Goal: Use online tool/utility: Use online tool/utility

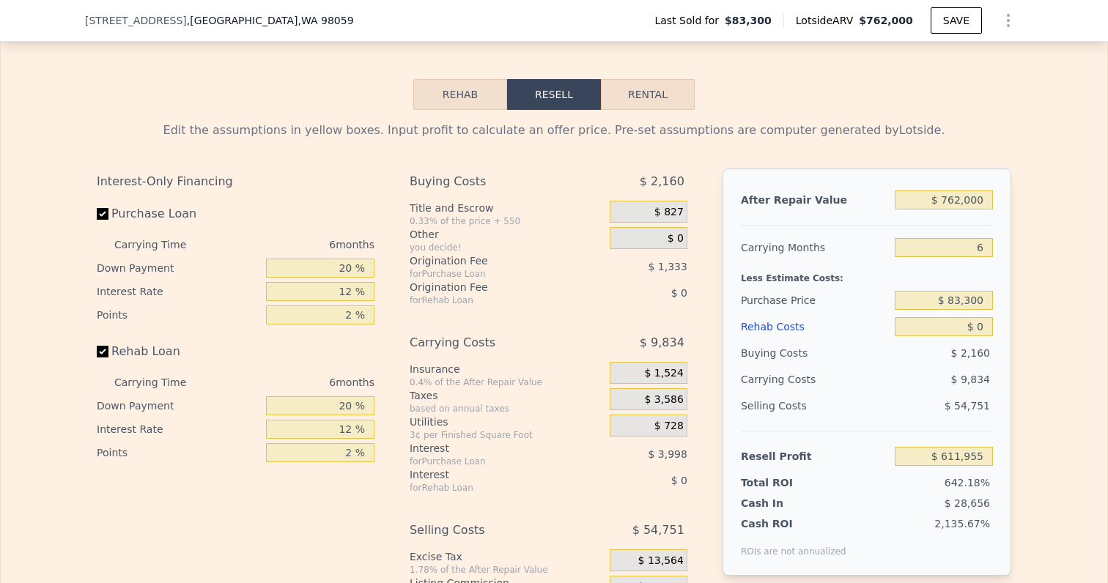
scroll to position [2113, 0]
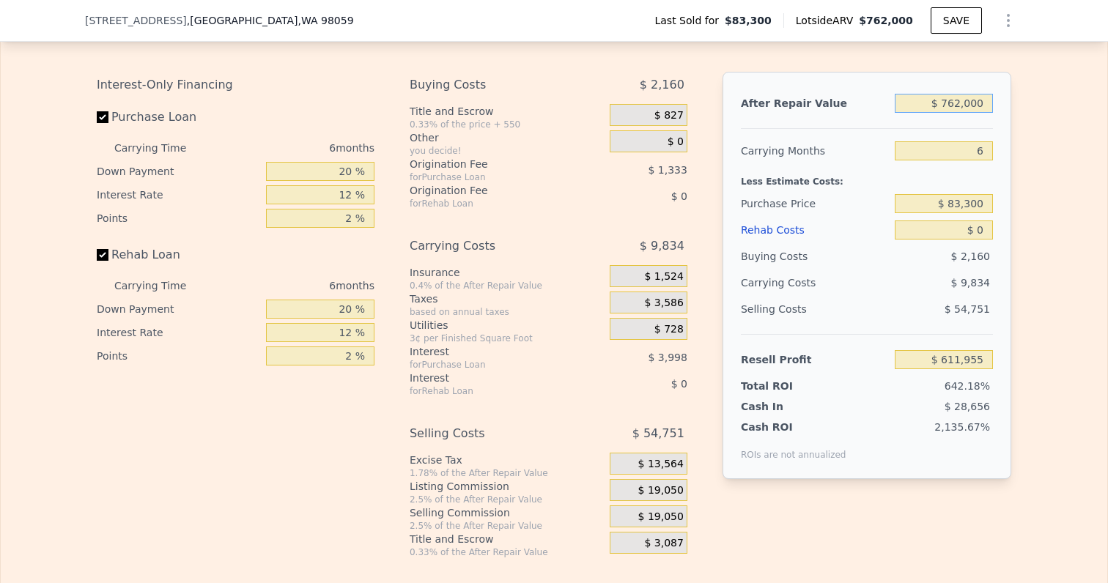
drag, startPoint x: 943, startPoint y: 106, endPoint x: 1108, endPoint y: 106, distance: 164.8
click at [1107, 106] on html "Search an address or region Solutions Company Open main menu Log In Free Accoun…" at bounding box center [554, 291] width 1108 height 583
type input "$ 8"
type input "-$ 94,312"
type input "$ 850"
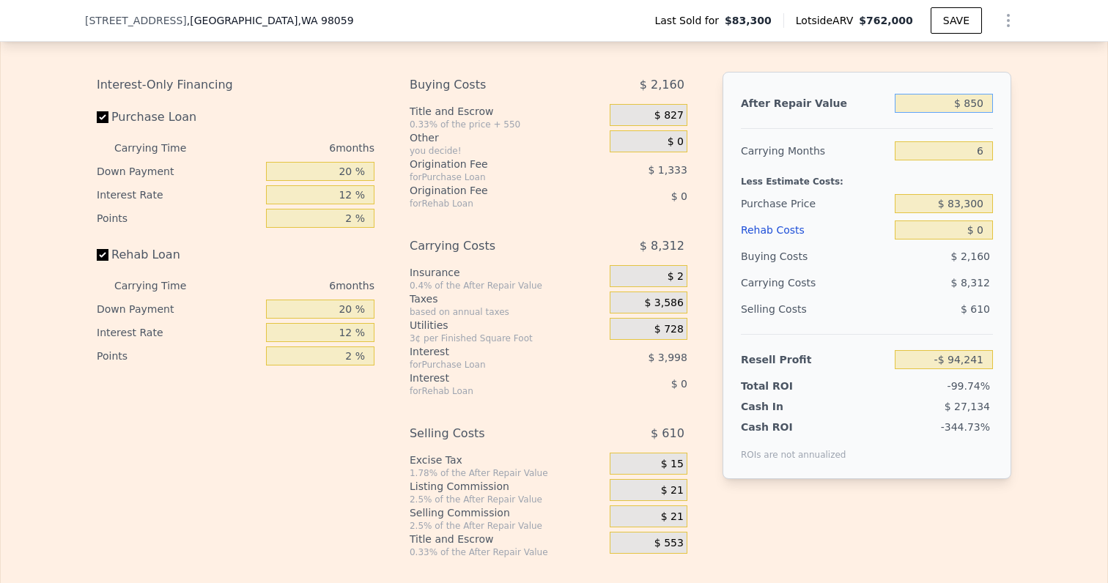
type input "-$ 93,532"
type input "$ 8,500"
type input "-$ 86,442"
type input "$ 85,000"
type input "-$ 15,536"
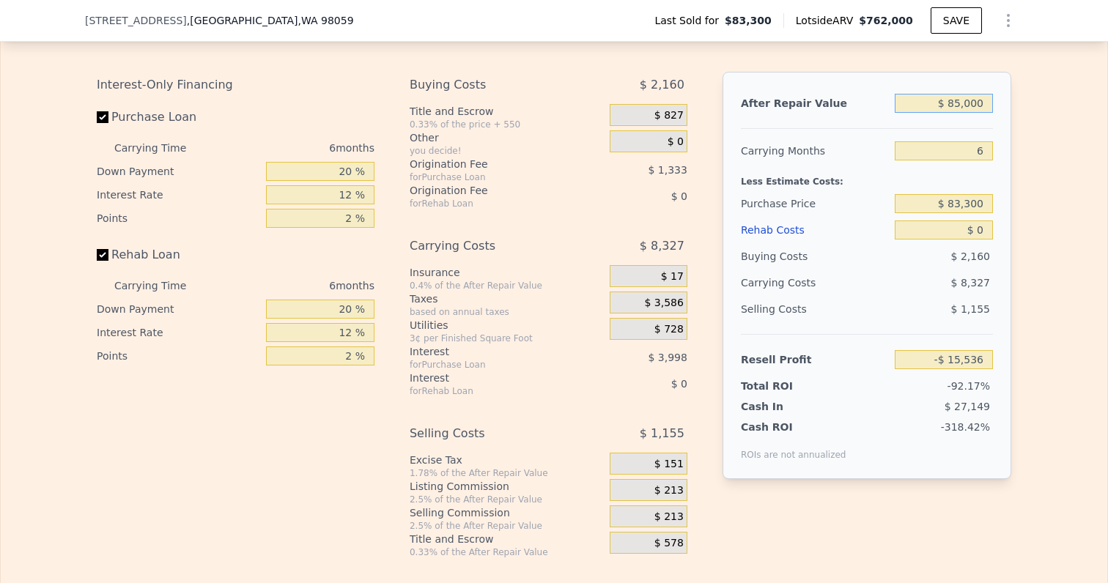
type input "$ 850,000"
type input "$ 693,519"
drag, startPoint x: 975, startPoint y: 149, endPoint x: 1023, endPoint y: 150, distance: 47.6
click at [1022, 150] on div "Edit the assumptions in yellow boxes. Input profit to calculate an offer price.…" at bounding box center [554, 285] width 938 height 545
click at [990, 177] on div "Less Estimate Costs:" at bounding box center [867, 177] width 252 height 26
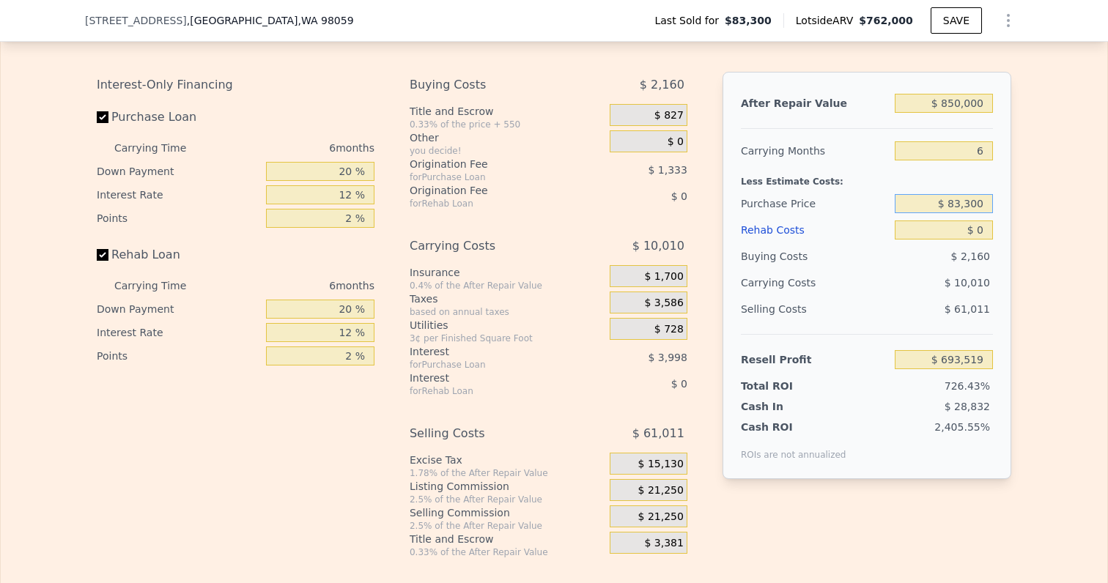
drag, startPoint x: 949, startPoint y: 204, endPoint x: 1075, endPoint y: 204, distance: 125.3
click at [1073, 204] on div "Edit the assumptions in yellow boxes. Input profit to calculate an offer price.…" at bounding box center [554, 285] width 1106 height 545
type input "$ 540,000"
click at [1047, 239] on div "Edit the assumptions in yellow boxes. Input profit to calculate an offer price.…" at bounding box center [554, 285] width 1106 height 545
type input "$ 206,067"
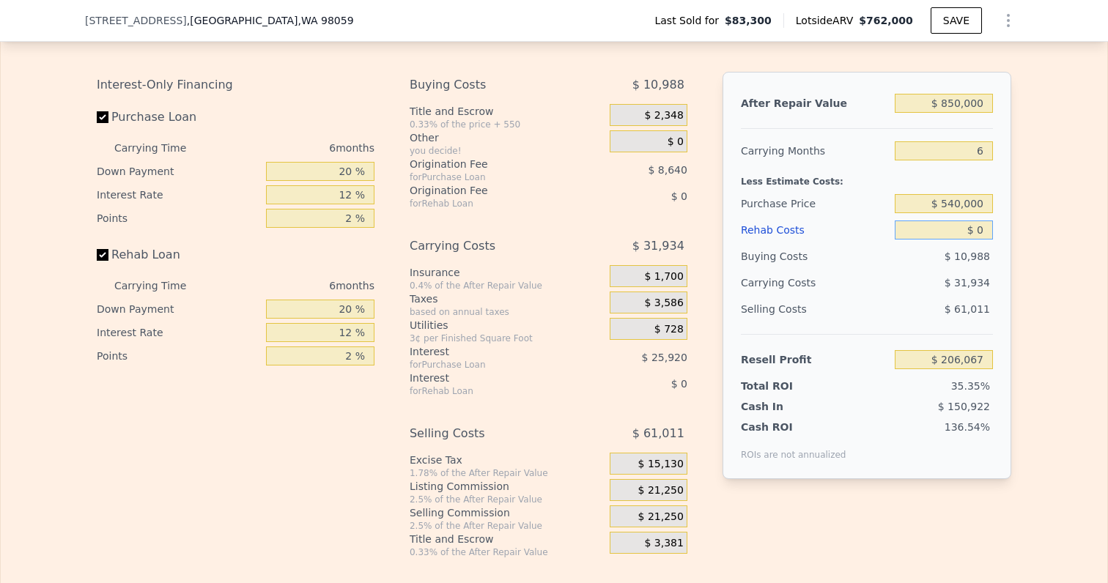
drag, startPoint x: 971, startPoint y: 233, endPoint x: 987, endPoint y: 233, distance: 16.1
click at [987, 233] on input "$ 0" at bounding box center [943, 229] width 98 height 19
type input "$ 500"
type input "$ 205,535"
type input "$ 50"
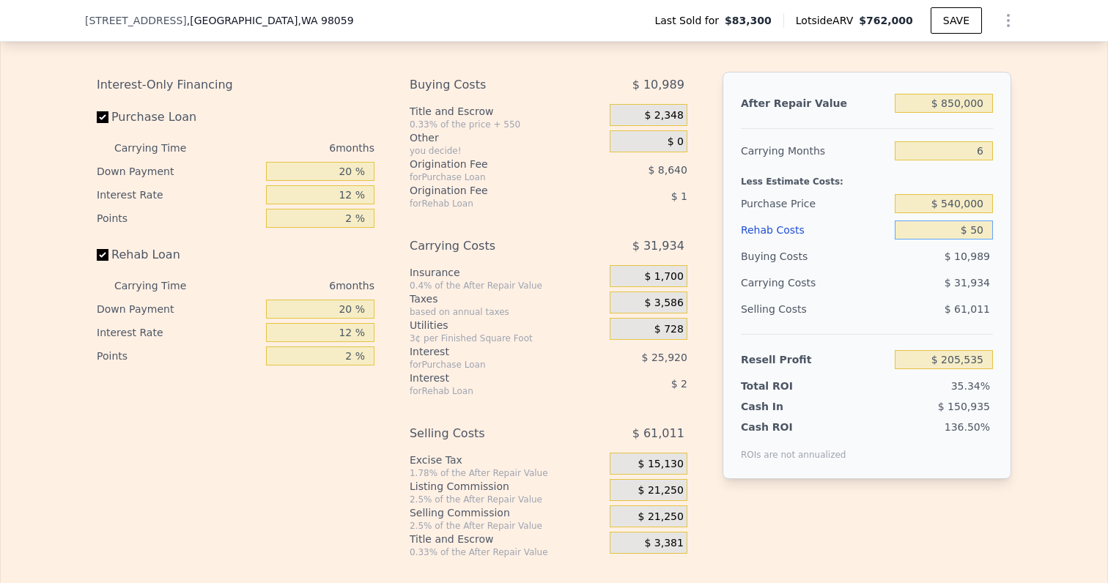
type input "$ 206,016"
type input "$ 0"
type input "$ 206,067"
type input "$ 10"
type input "$ 206,057"
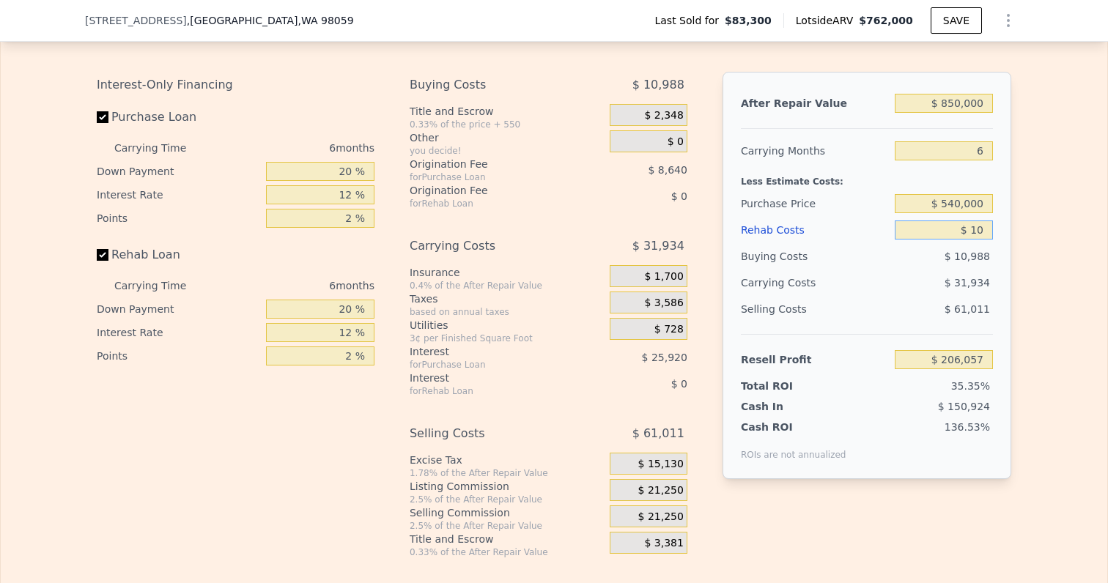
type input "$ 150"
type input "$ 205,909"
type input "$ 1,500"
type input "$ 204,471"
type input "$ 15,000"
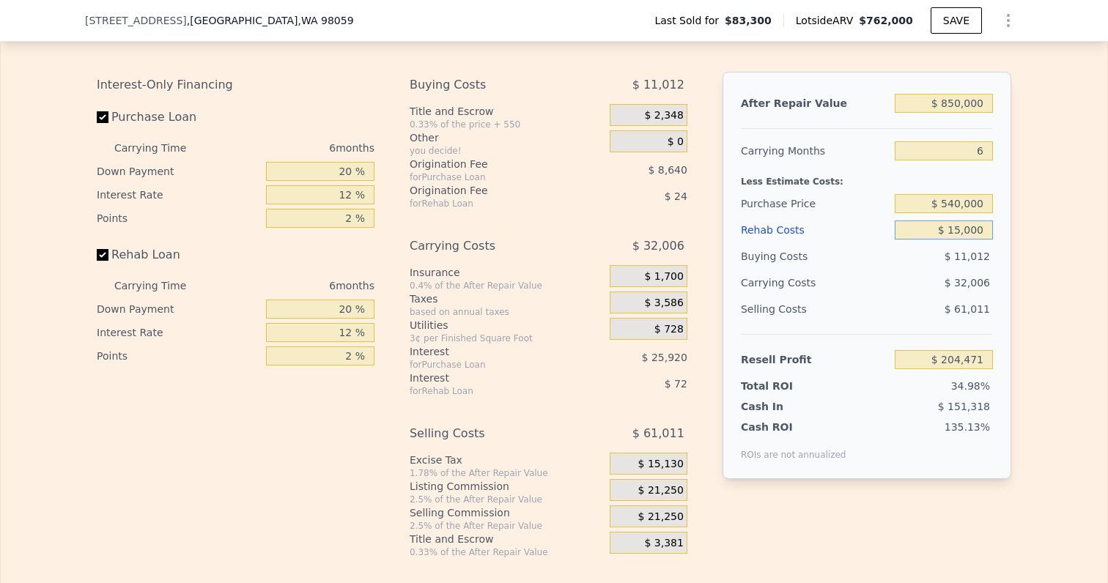
type input "$ 190,107"
type input "$ 150,000"
type input "$ 46,467"
type input "$ 1,500,000"
type input "-$ 1,389,933"
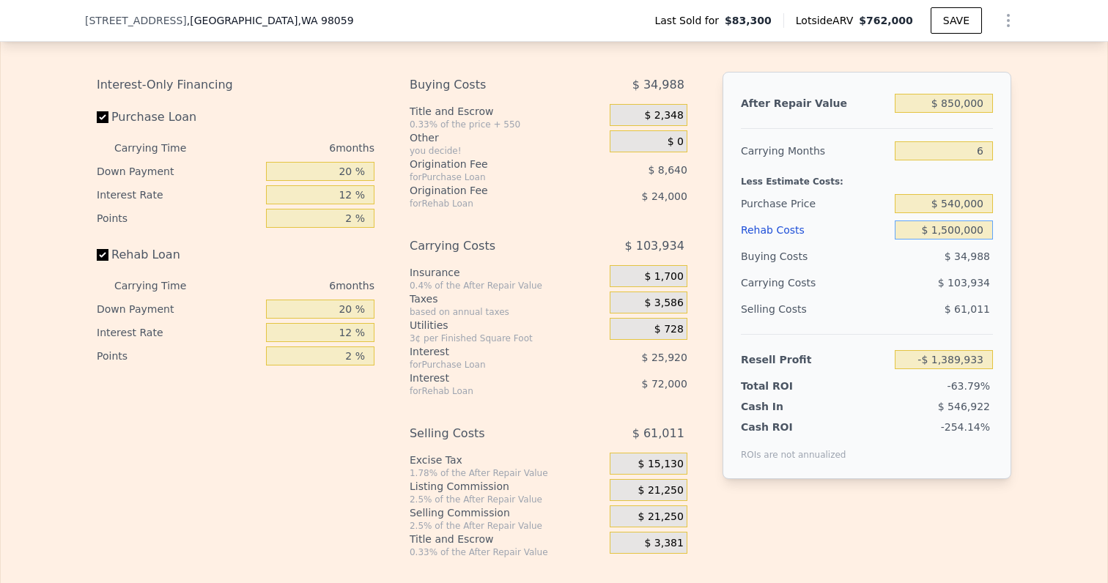
type input "$ 150,000"
type input "$ 46,467"
click at [1041, 318] on div "Edit the assumptions in yellow boxes. Input profit to calculate an offer price.…" at bounding box center [554, 285] width 1106 height 545
click at [662, 494] on span "$ 21,250" at bounding box center [660, 490] width 45 height 13
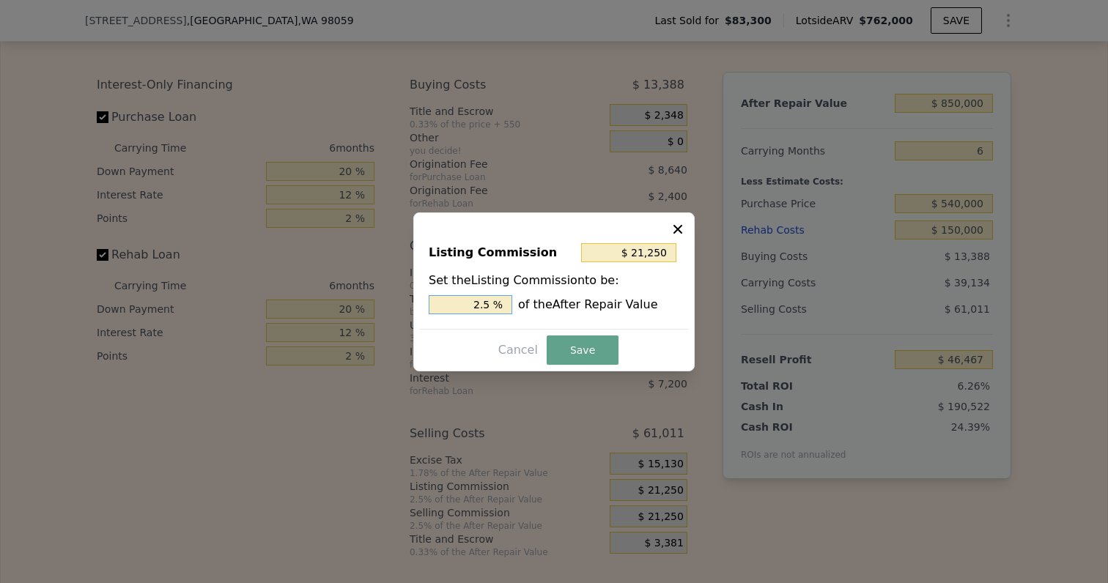
drag, startPoint x: 473, startPoint y: 305, endPoint x: 551, endPoint y: 305, distance: 77.6
click at [549, 305] on div "2.5 % of the After Repair Value" at bounding box center [554, 304] width 251 height 19
type input "$ 0"
type input "0 %"
click at [596, 348] on button "Save" at bounding box center [582, 349] width 72 height 29
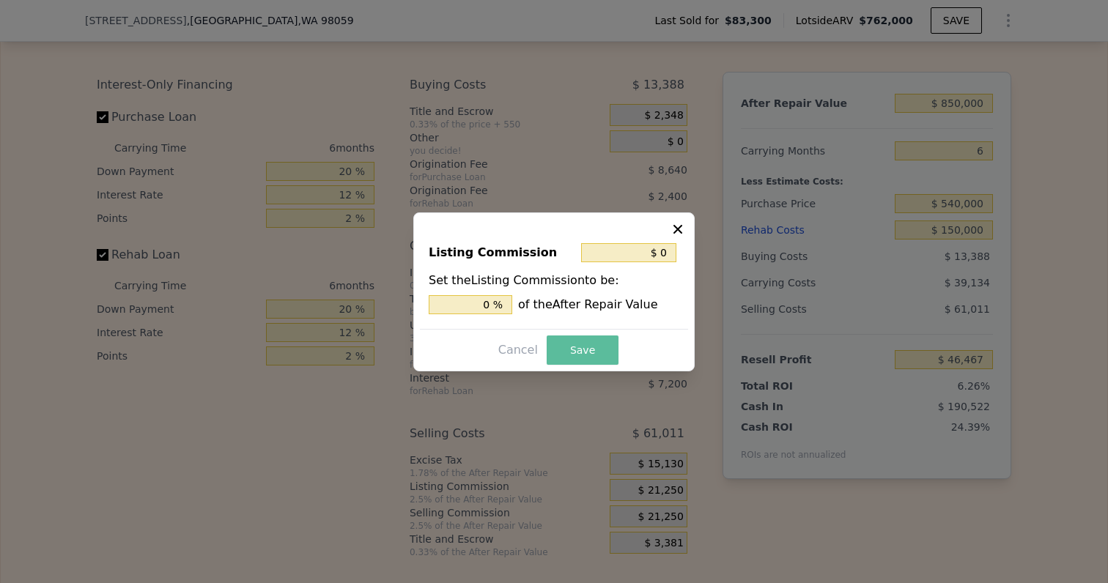
type input "$ 67,717"
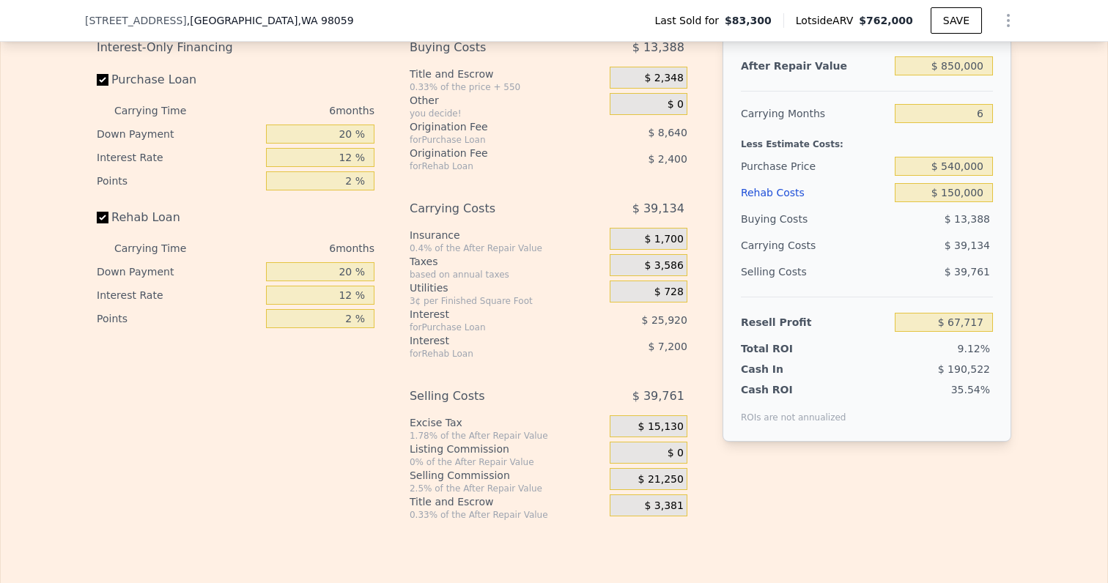
scroll to position [2143, 0]
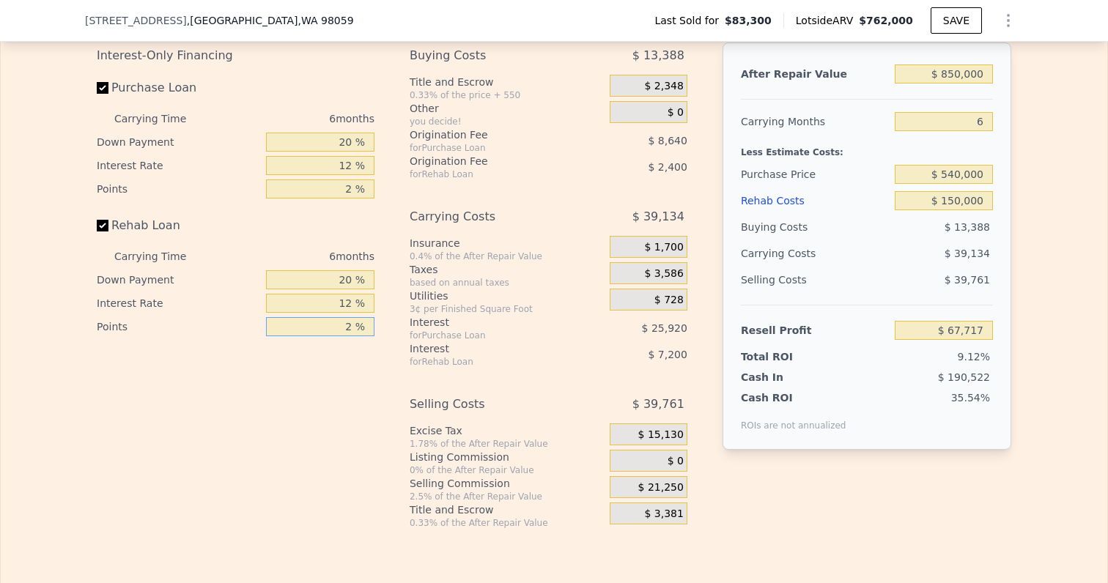
drag, startPoint x: 330, startPoint y: 327, endPoint x: 367, endPoint y: 327, distance: 37.4
click at [367, 327] on input "2 %" at bounding box center [320, 326] width 108 height 19
type input "1. %"
type input "$ 68,917"
type input "1.5 %"
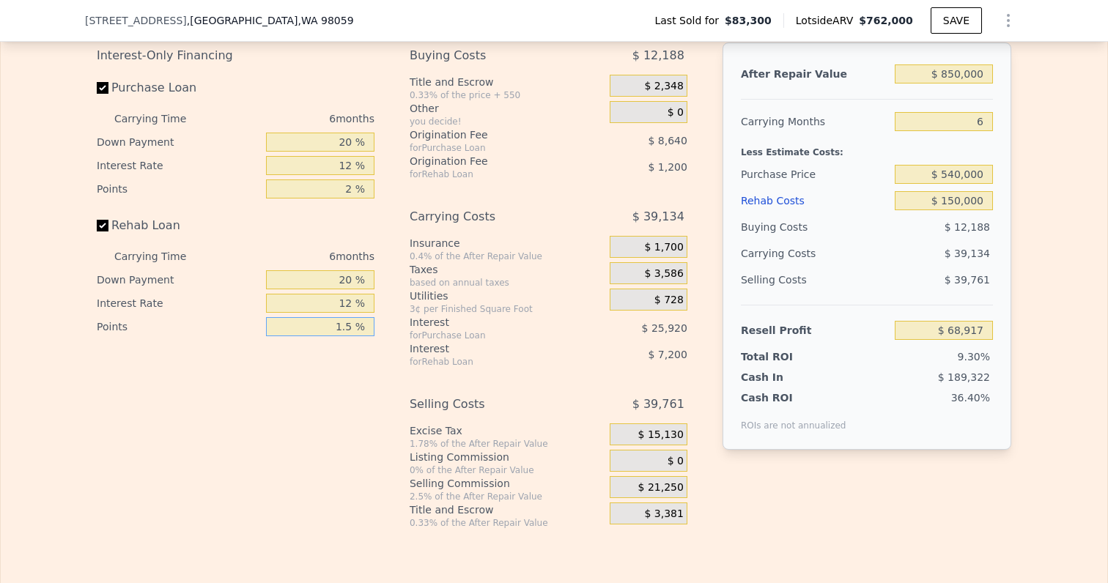
type input "$ 68,317"
type input "1.5 %"
drag, startPoint x: 335, startPoint y: 301, endPoint x: 400, endPoint y: 301, distance: 64.5
click at [400, 301] on div "Interest-Only Financing Purchase Loan Carrying Time 6 months Down Payment 20 % …" at bounding box center [554, 285] width 914 height 486
type input "1 %"
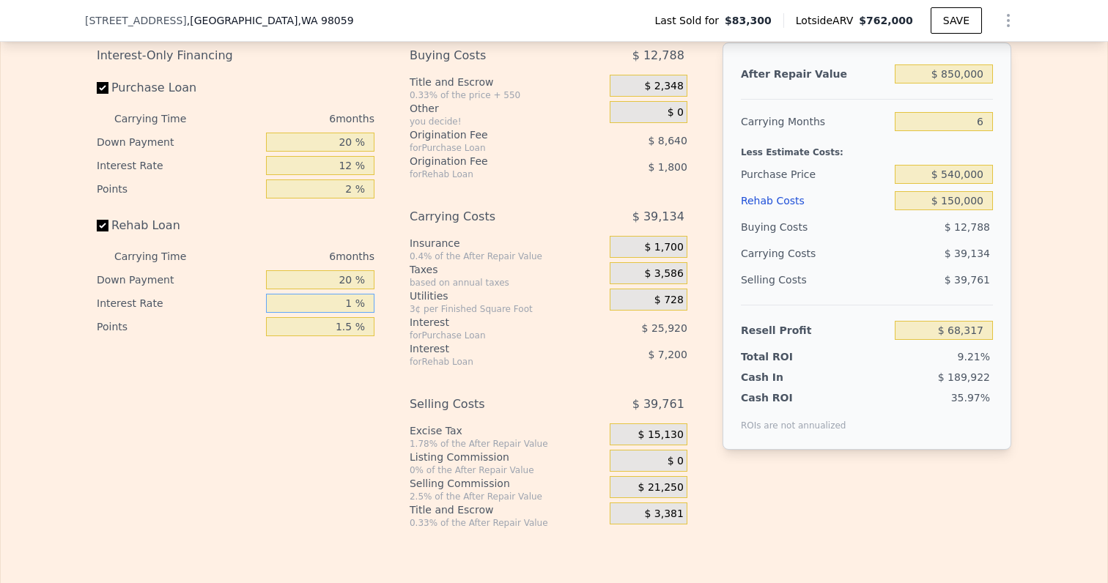
type input "$ 74,917"
type input "10 %"
type input "$ 69,517"
type input "10 %"
drag, startPoint x: 335, startPoint y: 280, endPoint x: 377, endPoint y: 280, distance: 41.0
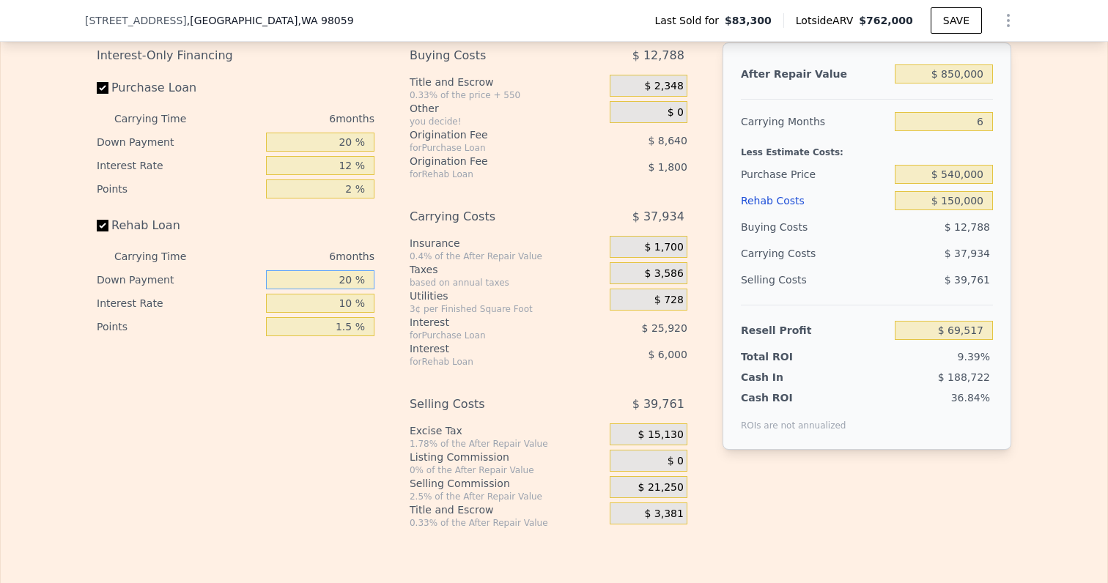
click at [371, 280] on input "20 %" at bounding box center [320, 279] width 108 height 19
type input "1 %"
type input "$ 67,661"
type input "10 %"
type input "$ 68,542"
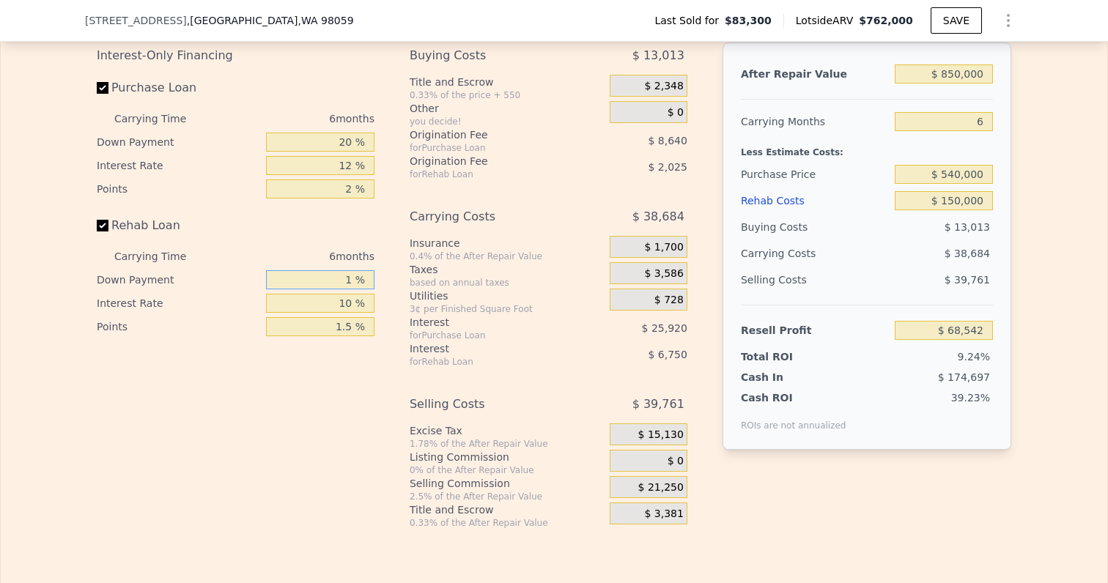
type input "12 %"
type input "$ 68,737"
type input "12 %"
drag, startPoint x: 337, startPoint y: 147, endPoint x: 371, endPoint y: 147, distance: 33.7
click at [370, 147] on input "20 %" at bounding box center [320, 142] width 108 height 19
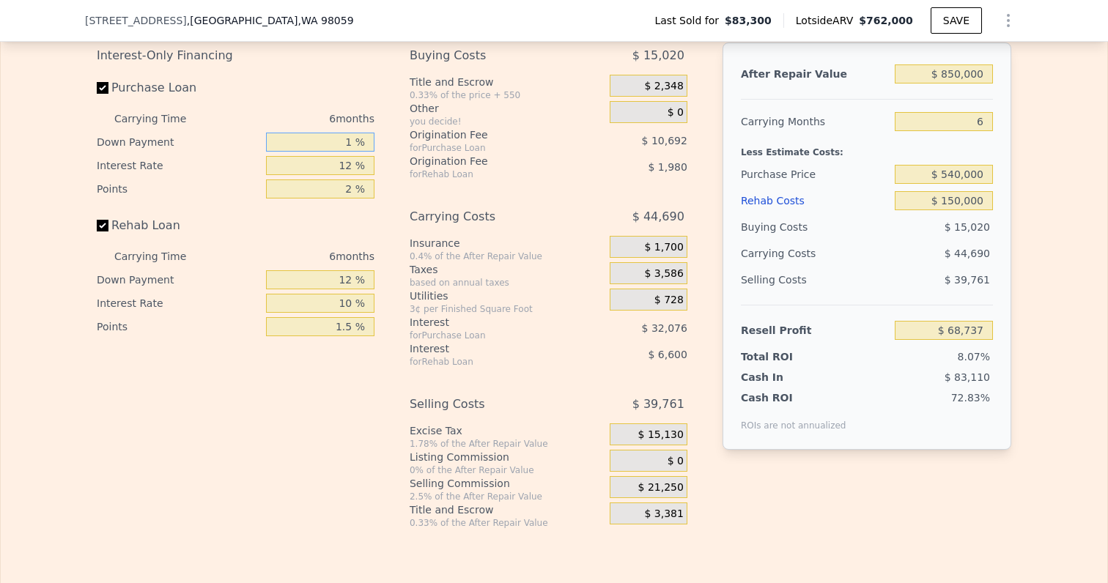
type input "12 %"
type input "$ 65,281"
type input "12 %"
drag, startPoint x: 338, startPoint y: 163, endPoint x: 353, endPoint y: 164, distance: 14.7
click at [353, 164] on input "12 %" at bounding box center [320, 165] width 108 height 19
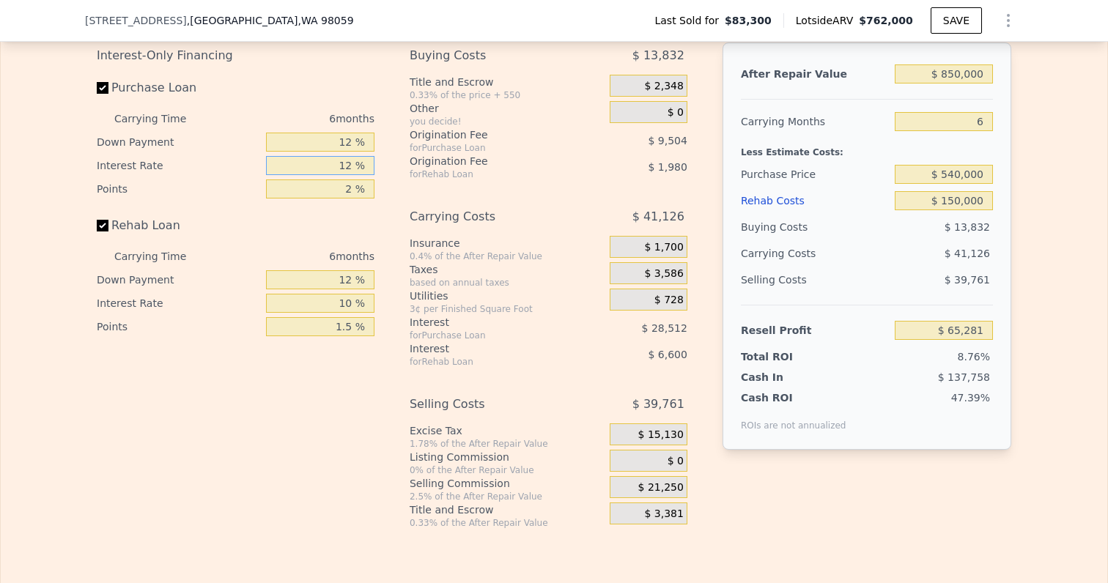
type input "1 %"
type input "$ 91,417"
type input "10 %"
type input "$ 70,033"
type input "10 %"
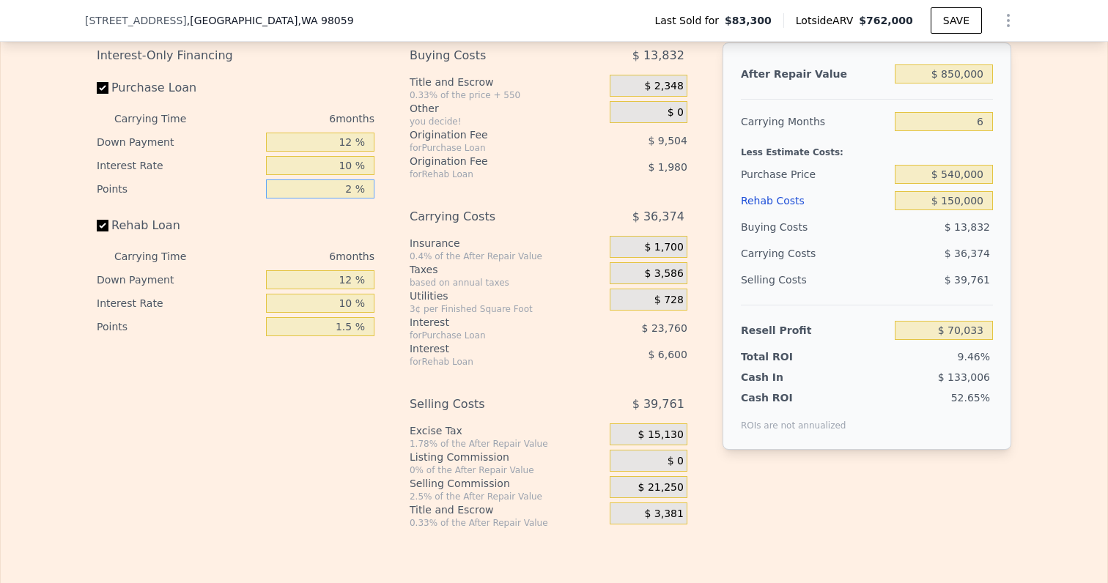
drag, startPoint x: 346, startPoint y: 194, endPoint x: 369, endPoint y: 194, distance: 23.4
click at [369, 194] on input "2 %" at bounding box center [320, 188] width 108 height 19
type input "1 %"
type input "$ 74,785"
type input "1.5 %"
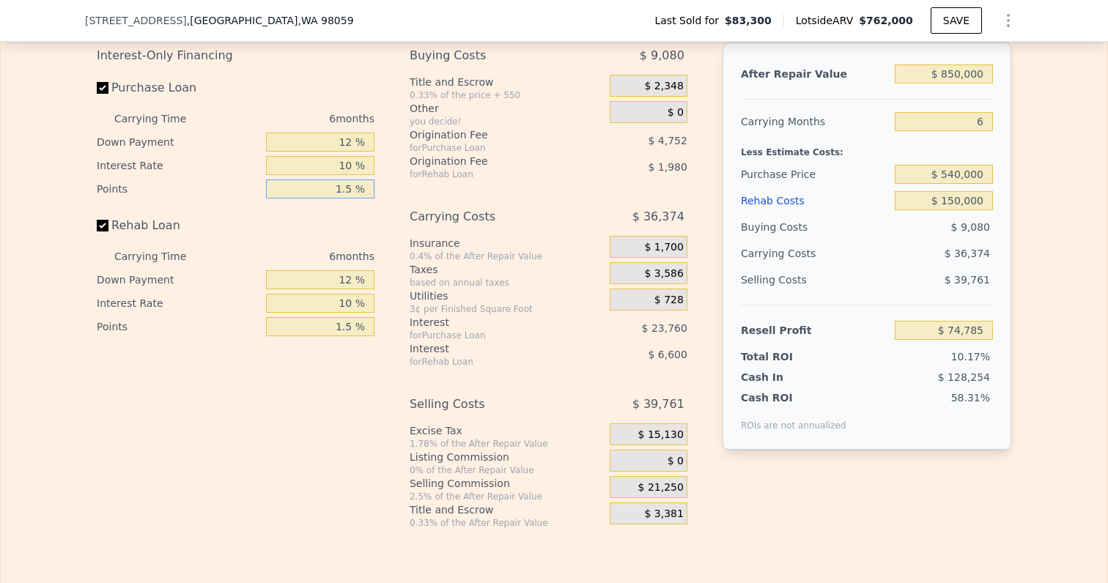
type input "$ 72,409"
type input "1.5 %"
click at [360, 226] on div "Rehab Loan" at bounding box center [236, 228] width 278 height 32
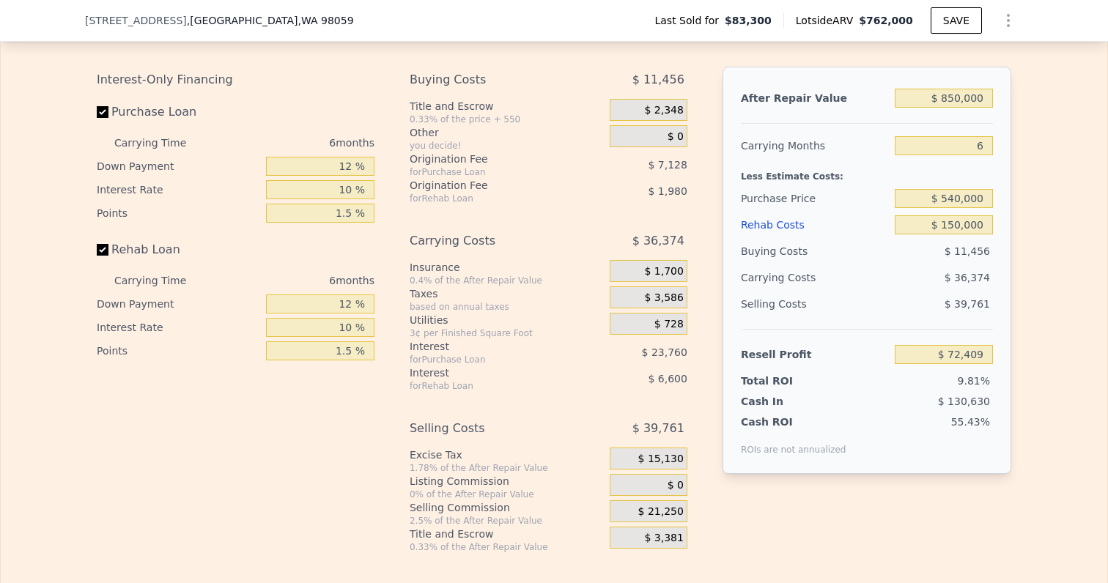
scroll to position [2121, 0]
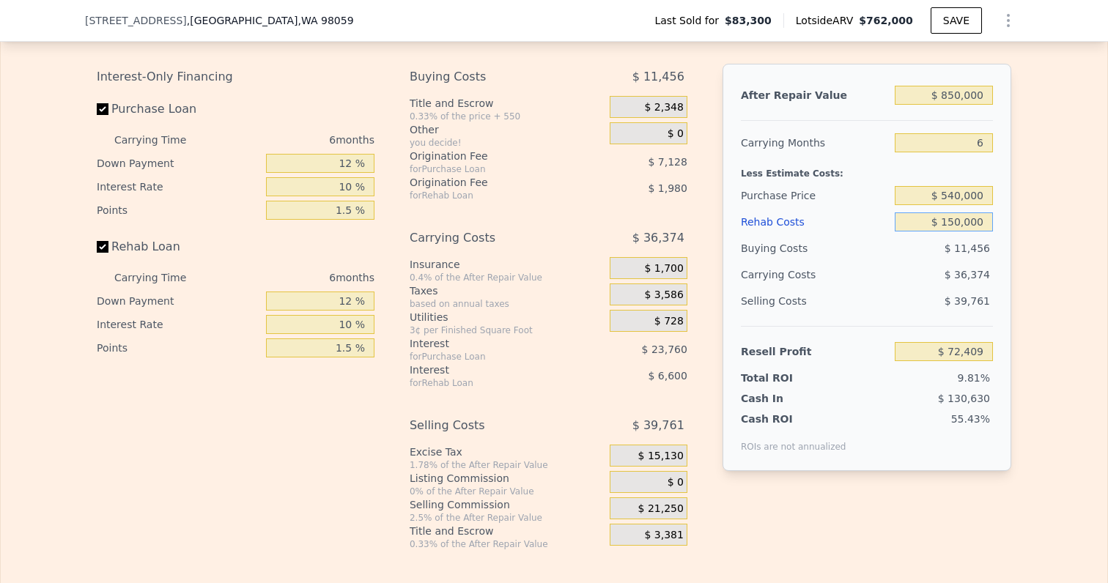
drag, startPoint x: 950, startPoint y: 223, endPoint x: 1012, endPoint y: 220, distance: 62.3
click at [1012, 221] on div "Edit the assumptions in yellow boxes. Input profit to calculate an offer price.…" at bounding box center [554, 277] width 938 height 545
type input "$ 14"
type input "$ 230,975"
type input "$ 140"
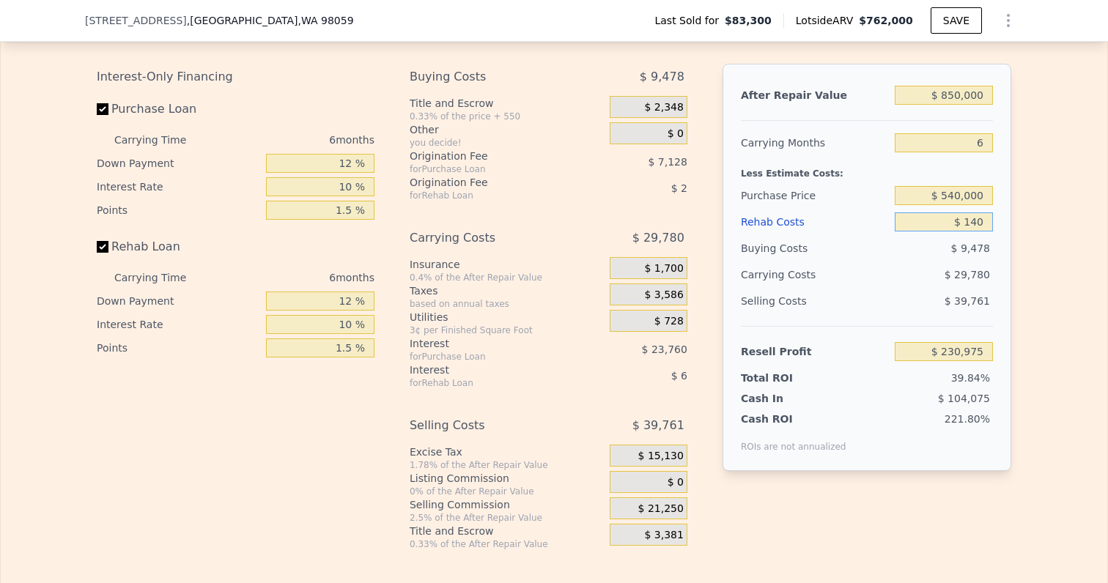
type input "$ 230,841"
type input "$ 1,400"
type input "$ 229,511"
type input "$ 14,000"
type input "$ 216,186"
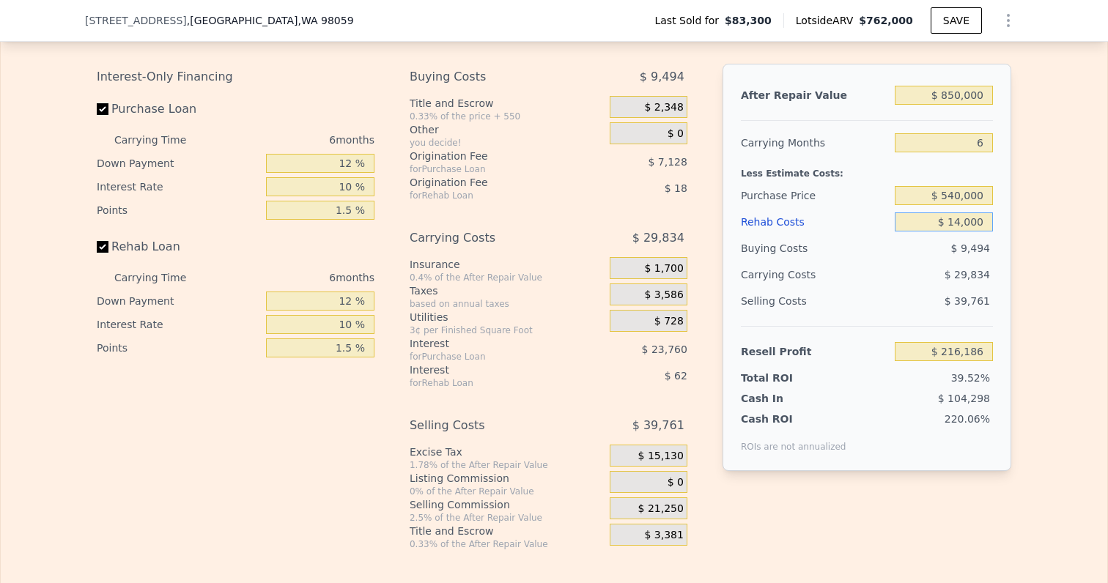
type input "$ 140,000"
type input "$ 82,979"
click at [1017, 251] on div "Edit the assumptions in yellow boxes. Input profit to calculate an offer price.…" at bounding box center [554, 277] width 938 height 545
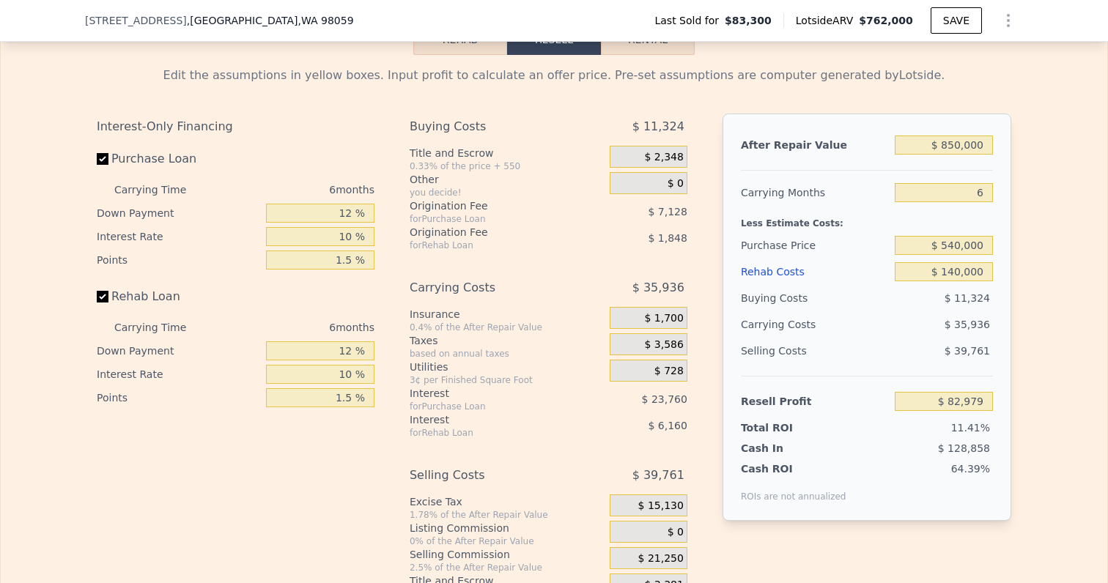
scroll to position [2067, 0]
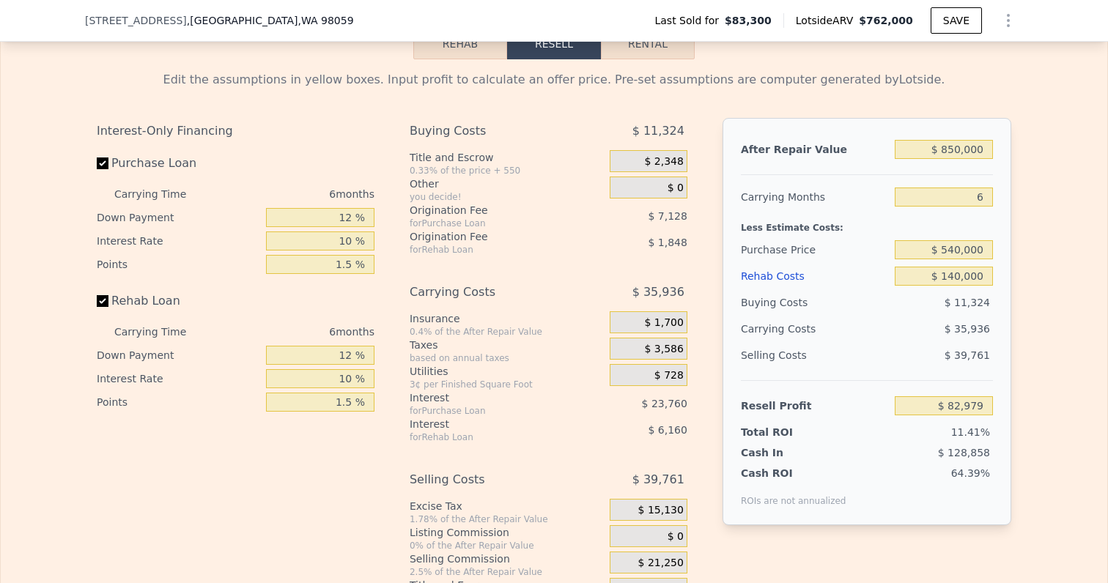
click at [1055, 210] on div "Edit the assumptions in yellow boxes. Input profit to calculate an offer price.…" at bounding box center [554, 331] width 1106 height 545
